Goal: Check status: Check status

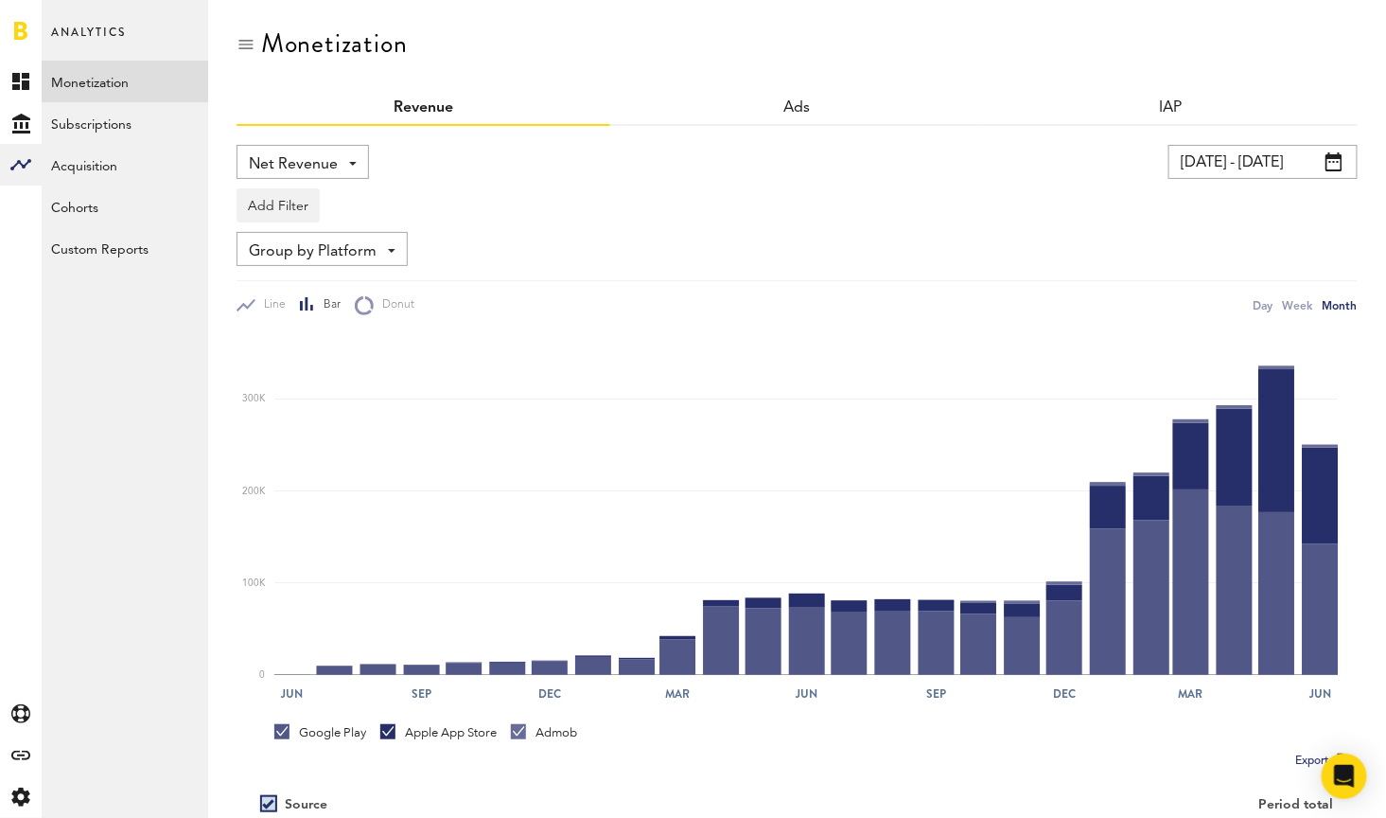
click at [1263, 152] on input "[DATE] - [DATE]" at bounding box center [1263, 162] width 189 height 34
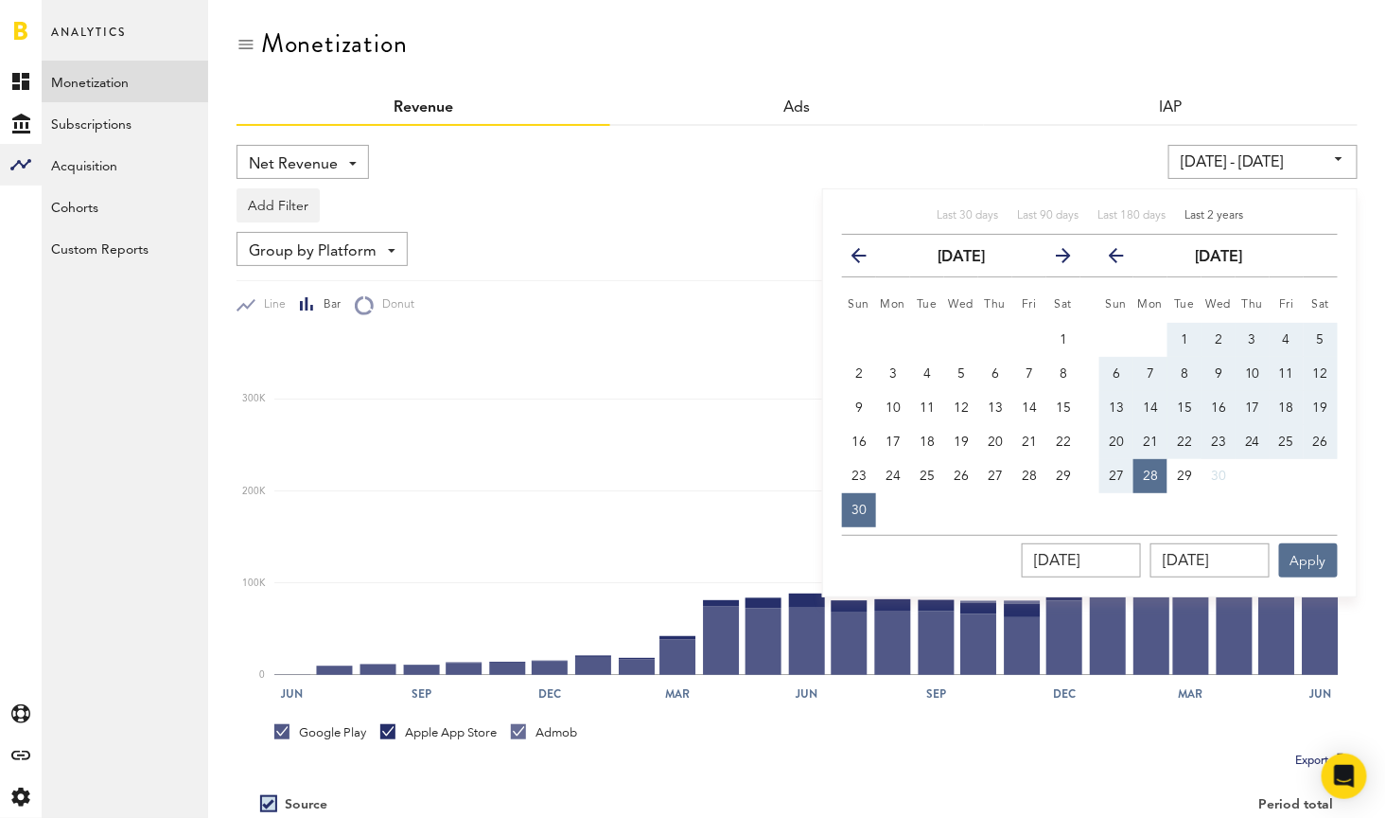
click at [1207, 208] on div "Last 2 years" at bounding box center [1214, 216] width 59 height 16
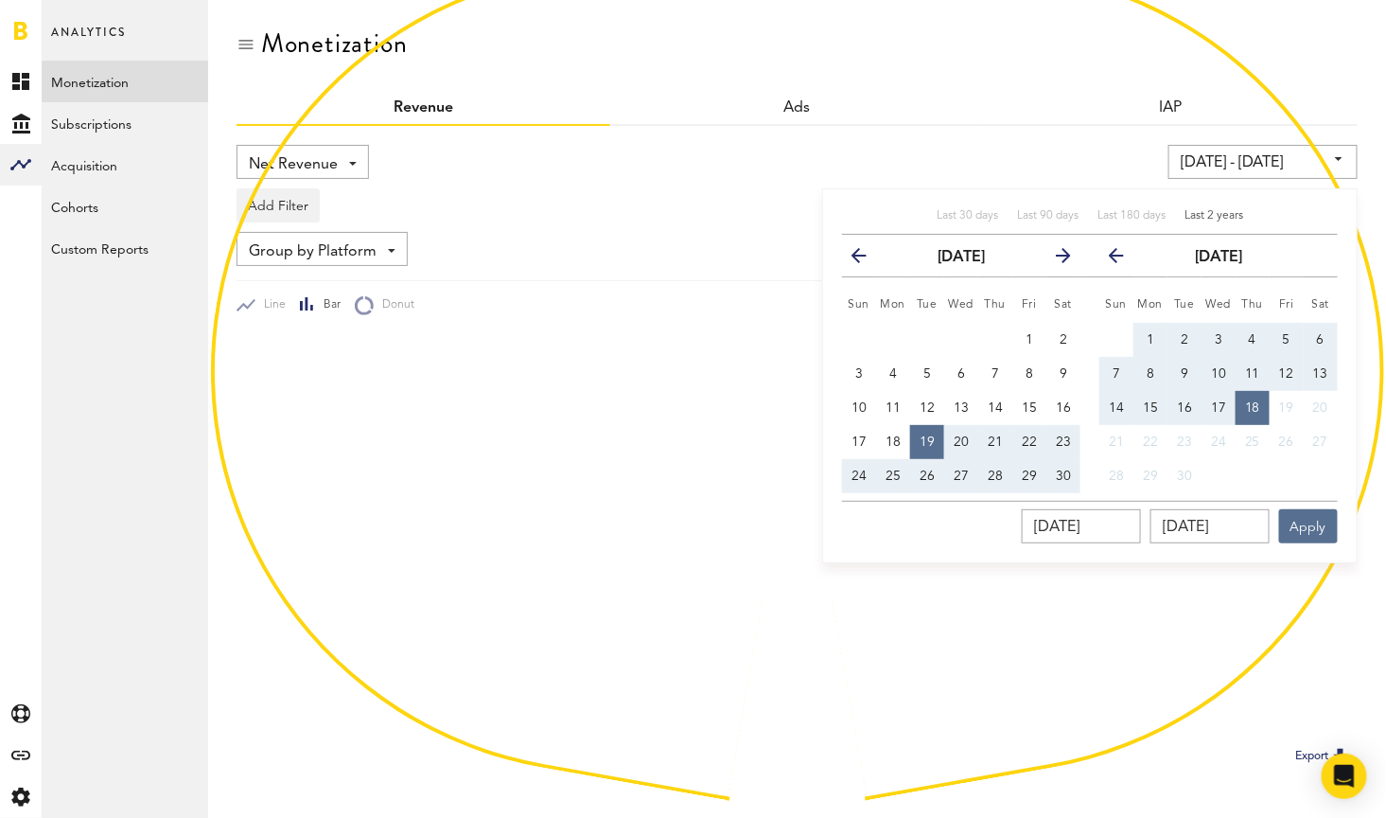
type input "[DATE] - [DATE]"
type input "[DATE]"
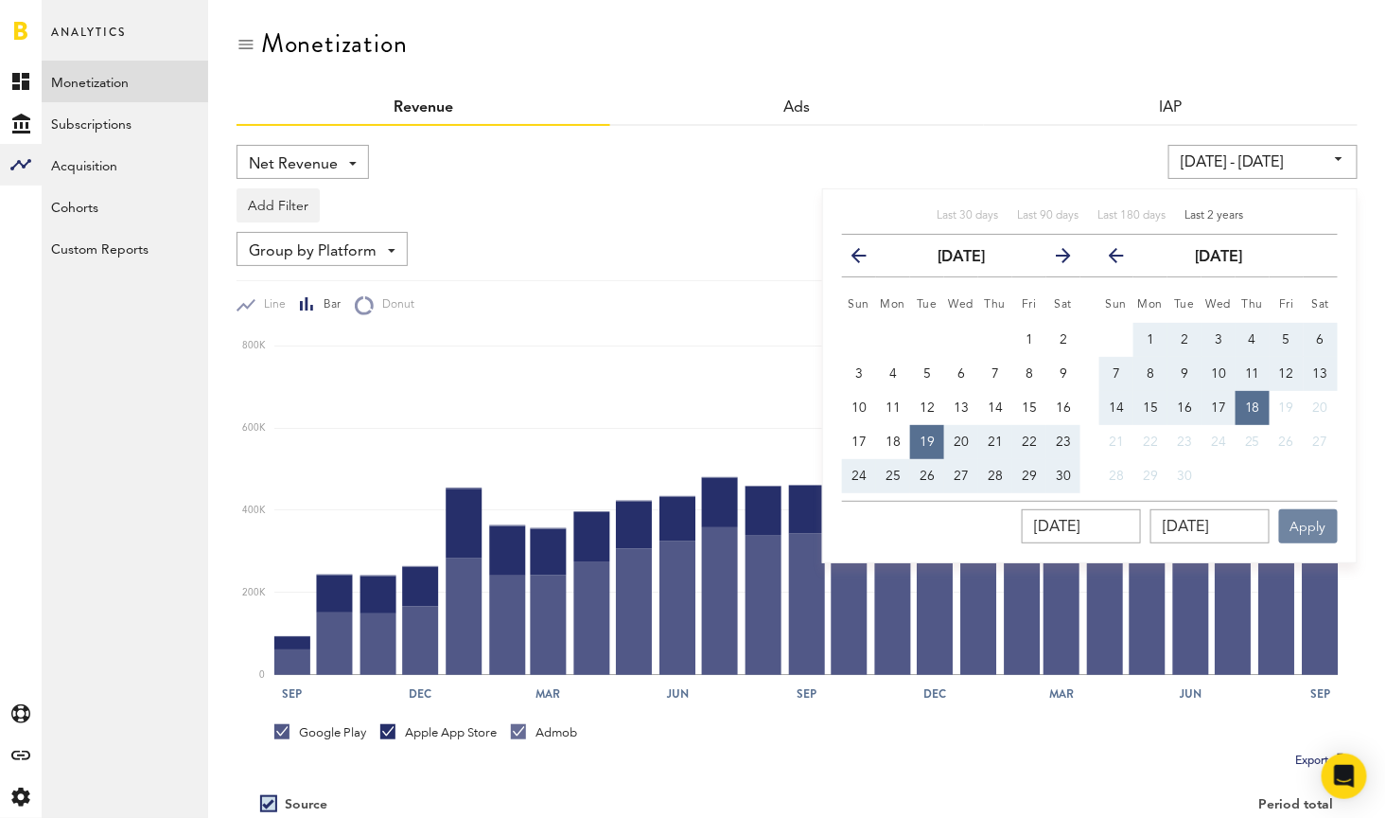
click at [1310, 514] on button "Apply" at bounding box center [1309, 526] width 59 height 34
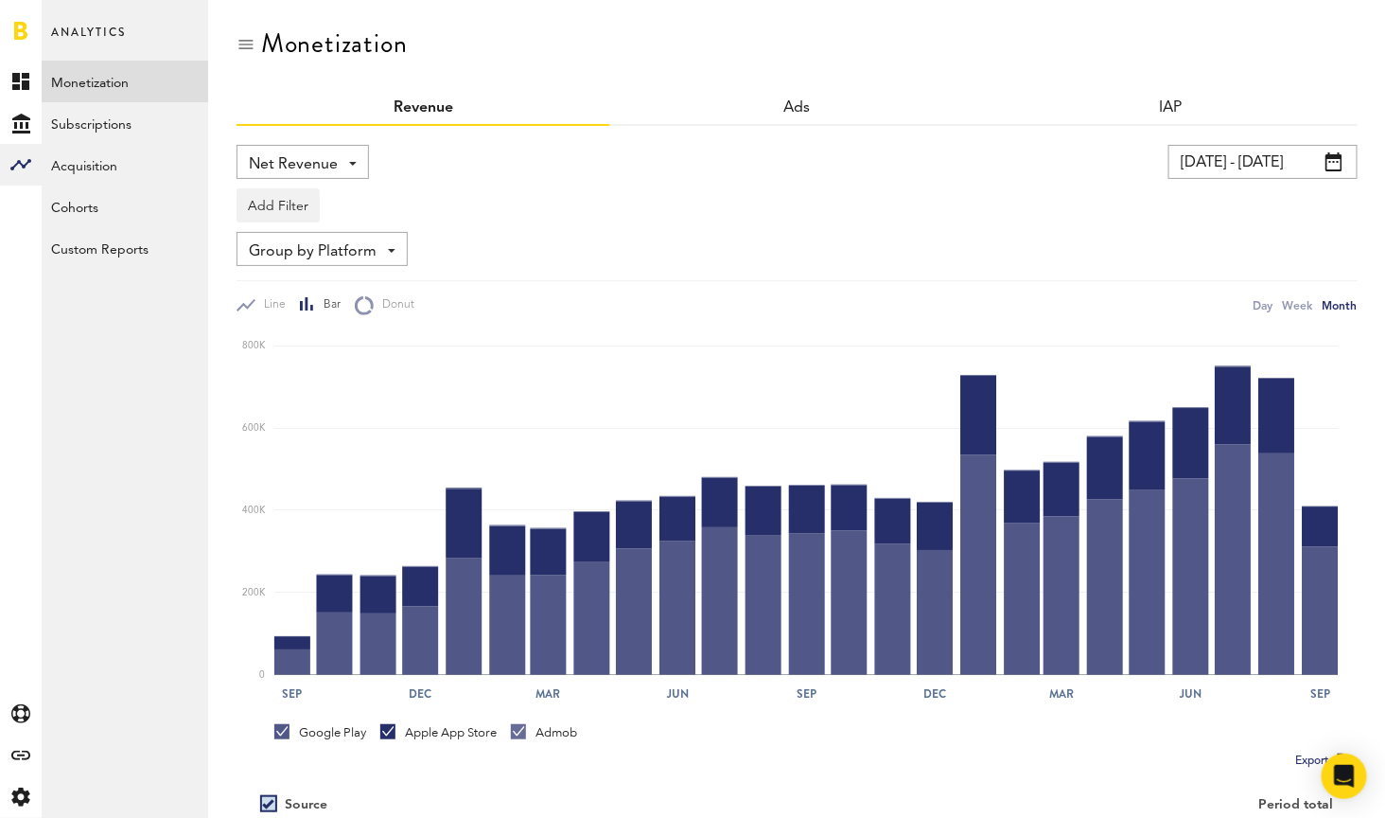
click at [331, 152] on span "Net Revenue" at bounding box center [293, 165] width 89 height 32
click at [298, 276] on span "Profit" at bounding box center [303, 274] width 95 height 32
